Goal: Navigation & Orientation: Find specific page/section

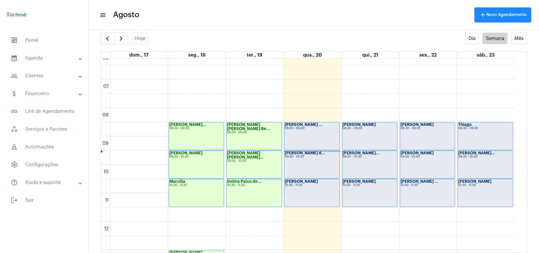
scroll to position [172, 0]
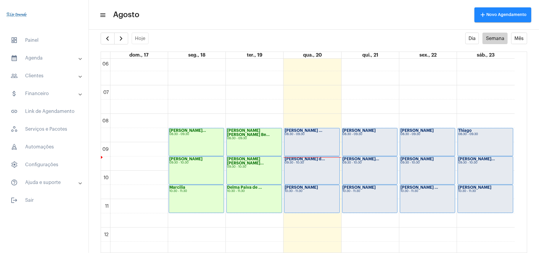
click at [316, 164] on div "09:30 - 10:30" at bounding box center [311, 162] width 54 height 3
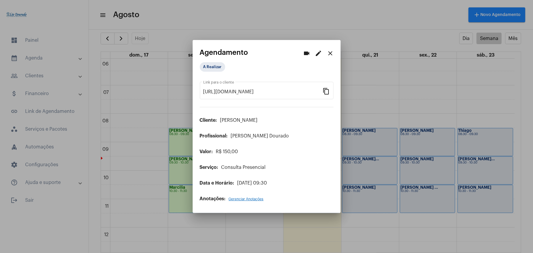
click at [329, 51] on mat-icon "close" at bounding box center [330, 53] width 7 height 7
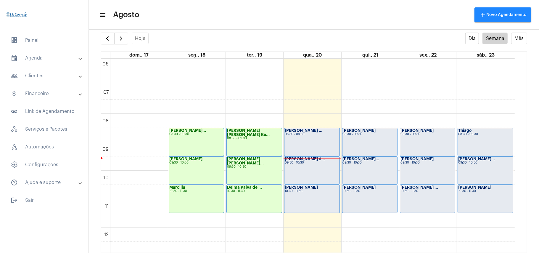
click at [301, 169] on div "[PERSON_NAME] d... 09:30 - 10:30" at bounding box center [311, 170] width 55 height 28
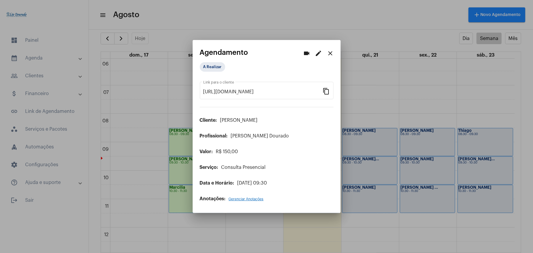
click at [330, 54] on mat-icon "close" at bounding box center [330, 53] width 7 height 7
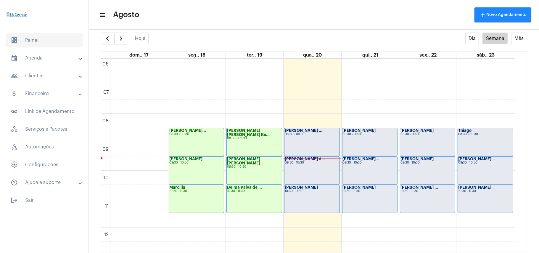
click at [39, 38] on span "dashboard Painel" at bounding box center [44, 40] width 77 height 14
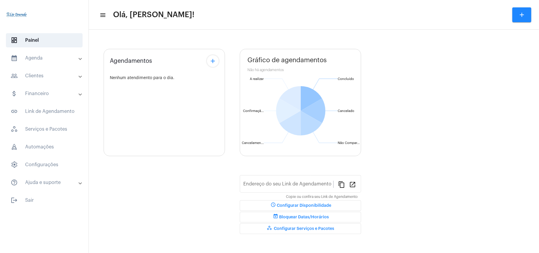
type input "[URL][DOMAIN_NAME][PERSON_NAME]"
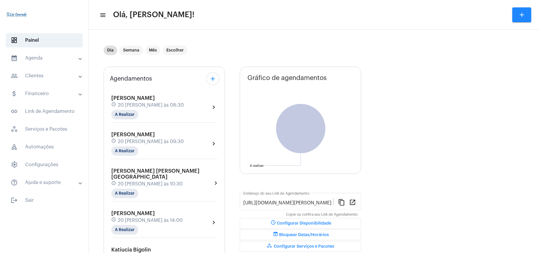
click at [133, 133] on span "[PERSON_NAME]" at bounding box center [132, 134] width 43 height 5
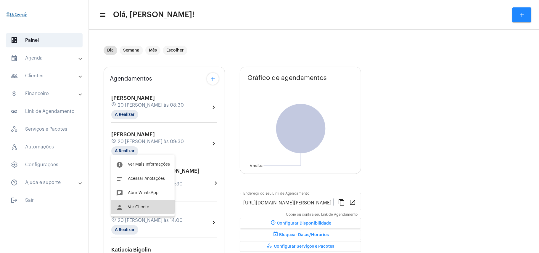
click at [134, 205] on span "Ver Cliente" at bounding box center [138, 207] width 21 height 4
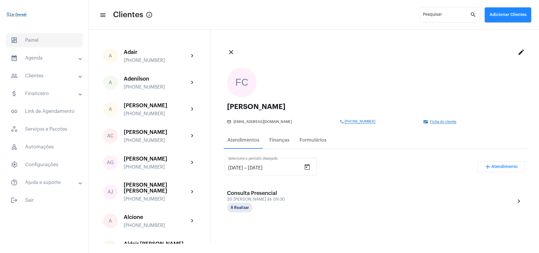
click at [32, 42] on span "dashboard Painel" at bounding box center [44, 40] width 77 height 14
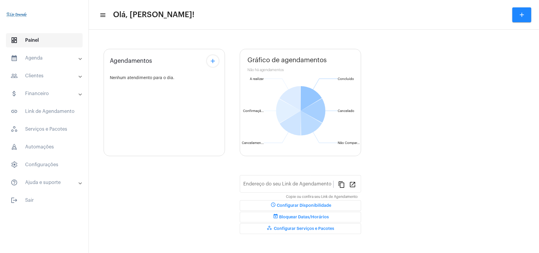
type input "[URL][DOMAIN_NAME][PERSON_NAME]"
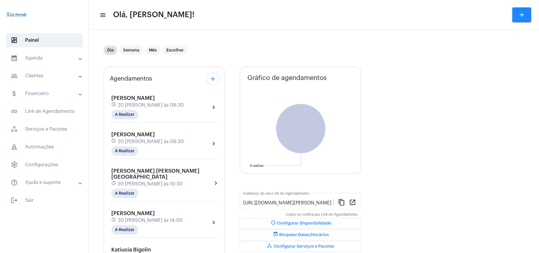
click at [31, 63] on mat-expansion-panel-header "calendar_month_outlined Agenda" at bounding box center [46, 58] width 85 height 14
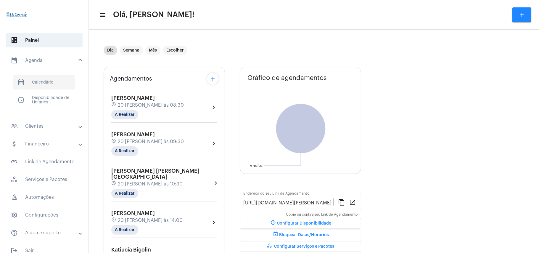
click at [43, 85] on span "calendar_month_outlined Calendário" at bounding box center [44, 82] width 62 height 14
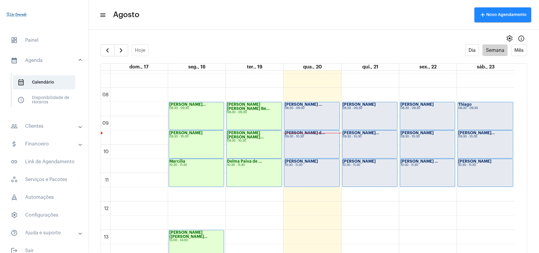
scroll to position [250, 0]
